Goal: Information Seeking & Learning: Learn about a topic

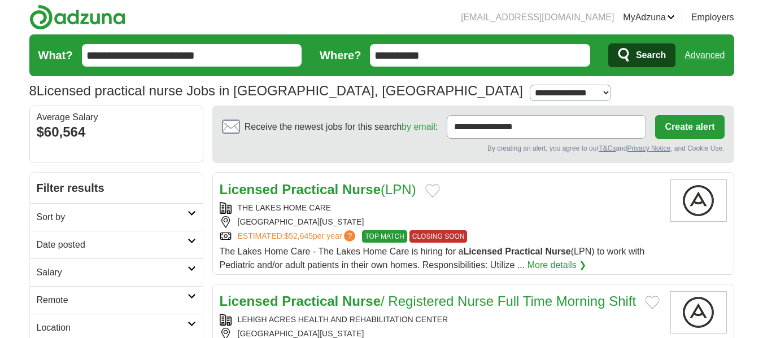
click at [519, 47] on input "**********" at bounding box center [480, 55] width 220 height 23
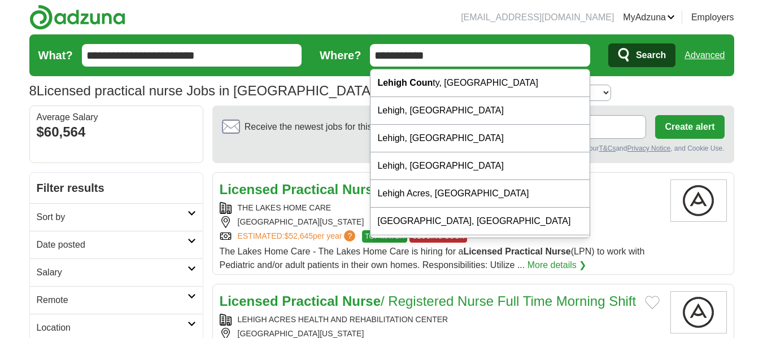
click at [545, 57] on input "**********" at bounding box center [480, 55] width 220 height 23
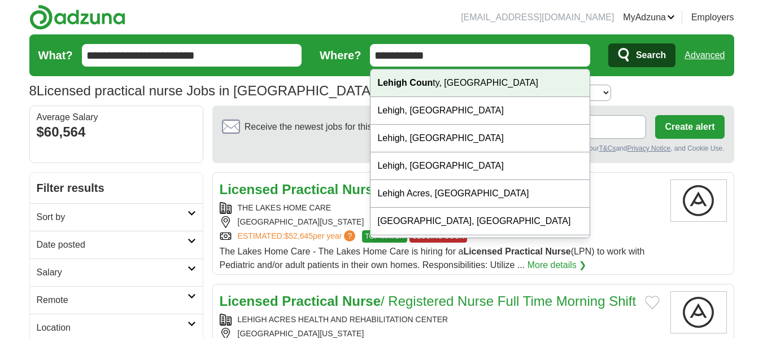
click at [460, 82] on div "Lehigh Coun ty, PA" at bounding box center [479, 83] width 219 height 28
type input "**********"
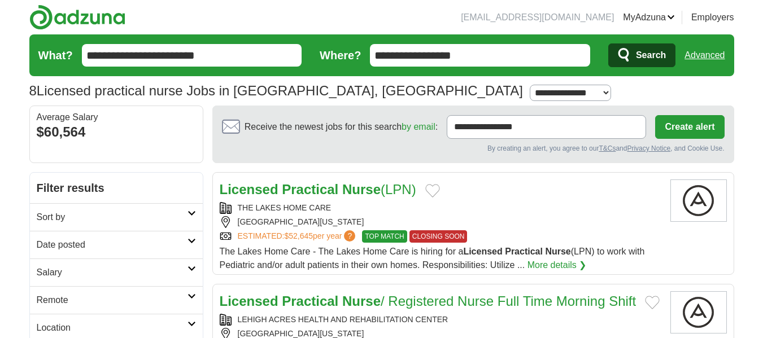
click at [628, 56] on icon "submit" at bounding box center [624, 55] width 14 height 16
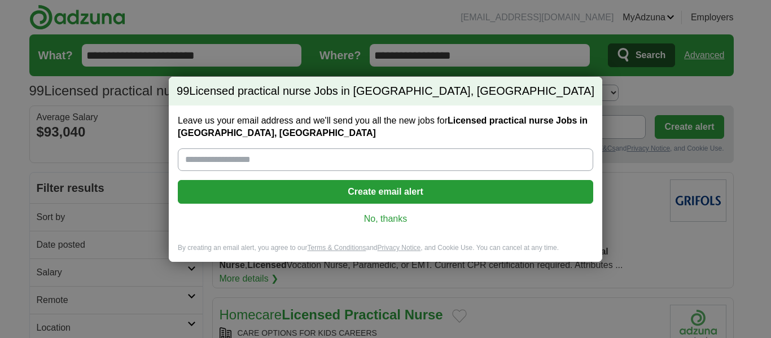
click at [386, 219] on link "No, thanks" at bounding box center [385, 219] width 397 height 12
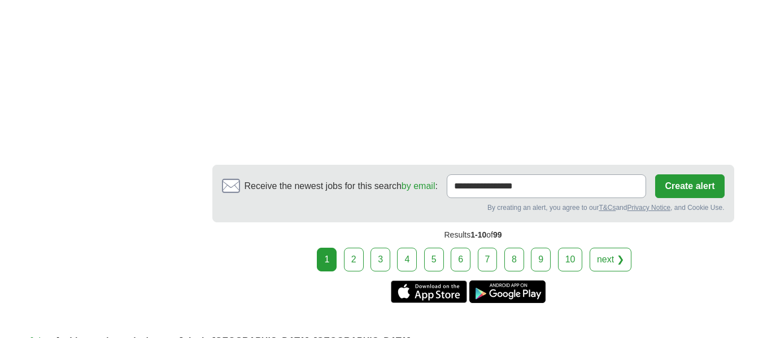
scroll to position [2122, 0]
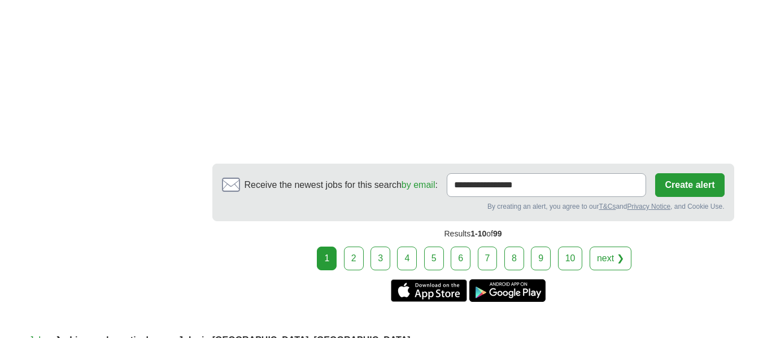
click at [357, 247] on link "2" at bounding box center [354, 259] width 20 height 24
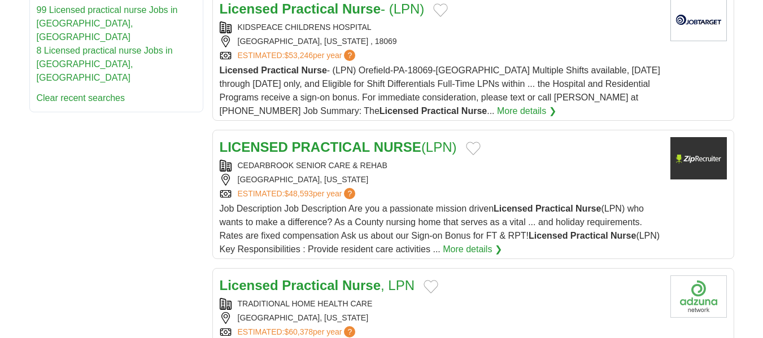
scroll to position [677, 0]
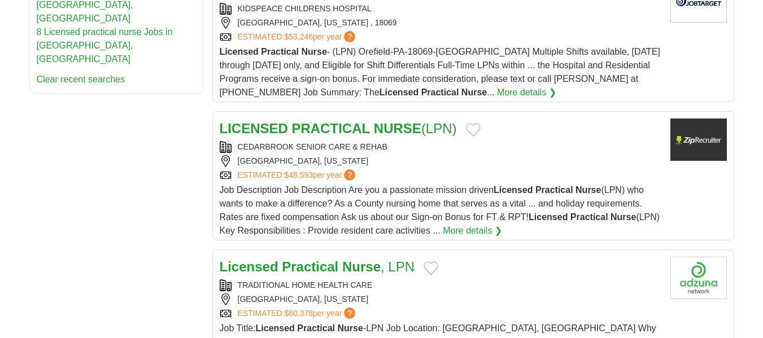
click at [362, 121] on strong "PRACTICAL" at bounding box center [331, 128] width 78 height 15
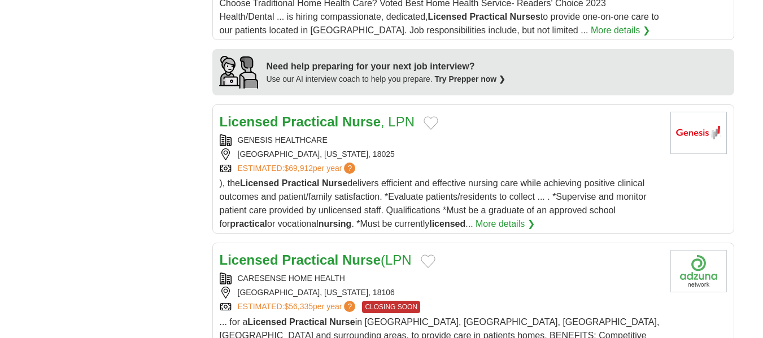
scroll to position [1084, 0]
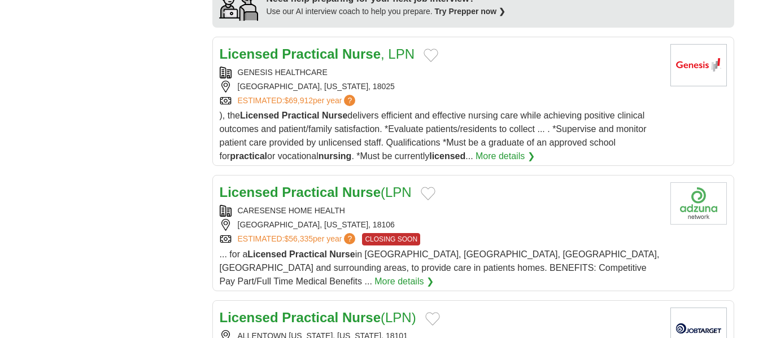
click at [266, 46] on strong "Licensed" at bounding box center [249, 53] width 59 height 15
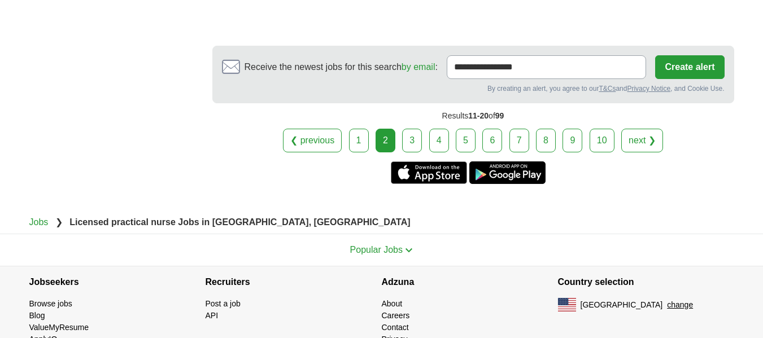
scroll to position [2401, 0]
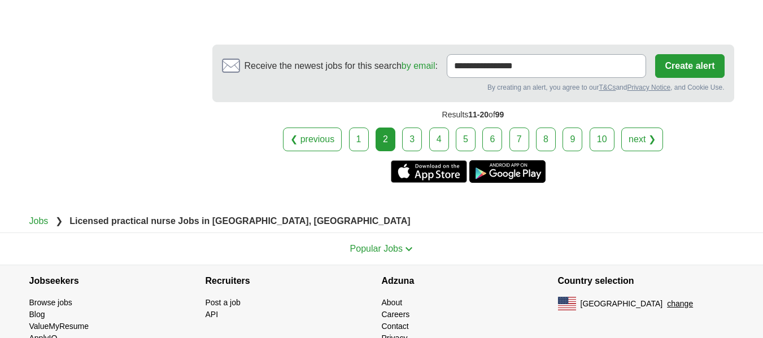
click at [409, 128] on link "3" at bounding box center [412, 140] width 20 height 24
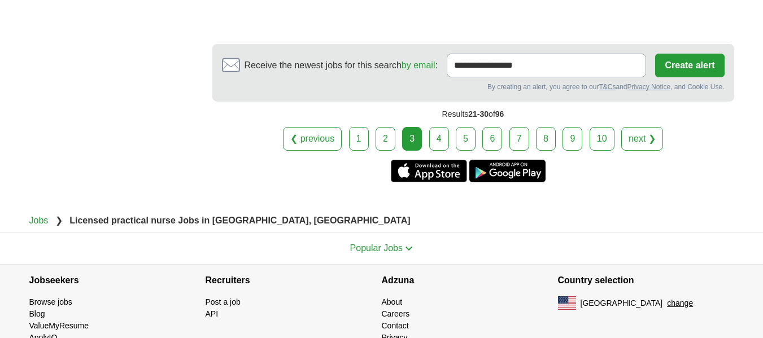
click at [433, 127] on link "4" at bounding box center [439, 139] width 20 height 24
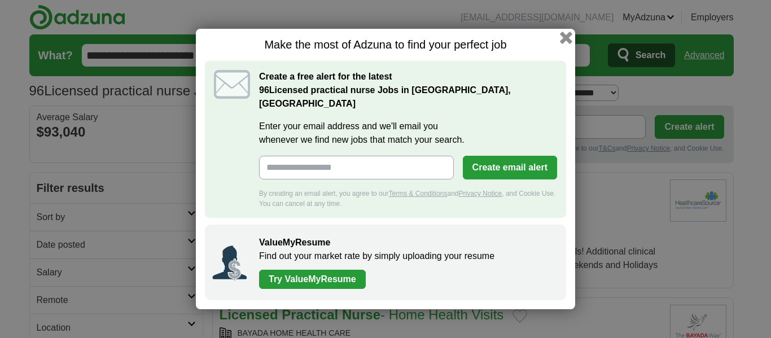
click at [563, 44] on button "button" at bounding box center [566, 38] width 12 height 12
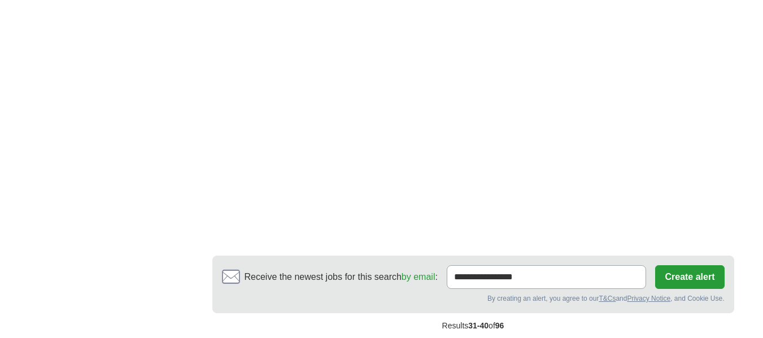
scroll to position [2280, 0]
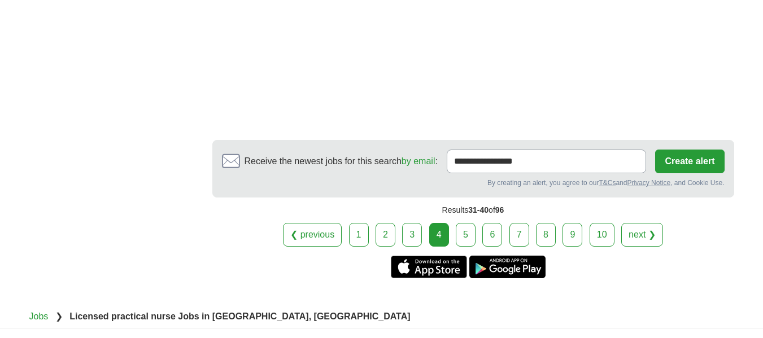
click at [467, 223] on link "5" at bounding box center [466, 235] width 20 height 24
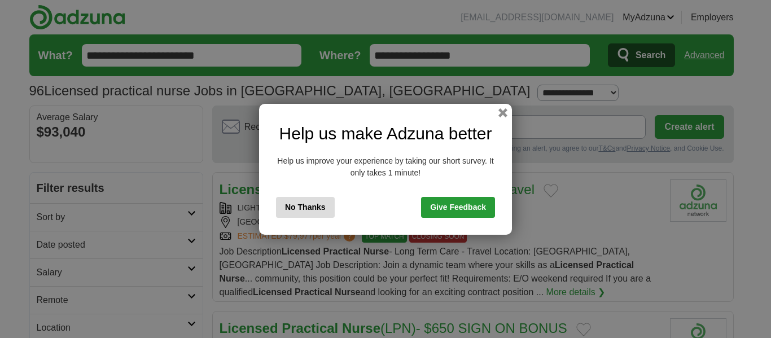
click at [314, 203] on button "No Thanks" at bounding box center [305, 207] width 59 height 21
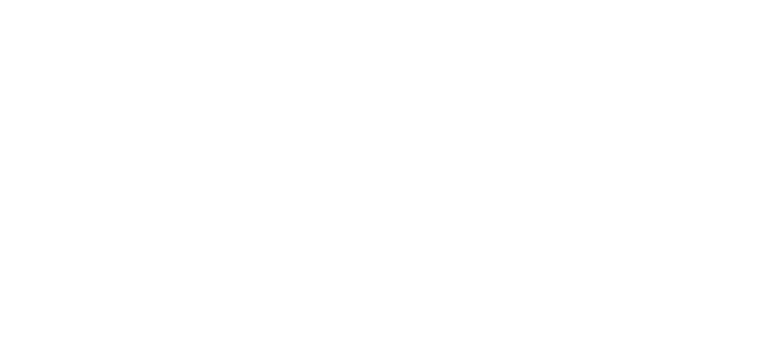
scroll to position [1784, 0]
